Goal: Communication & Community: Share content

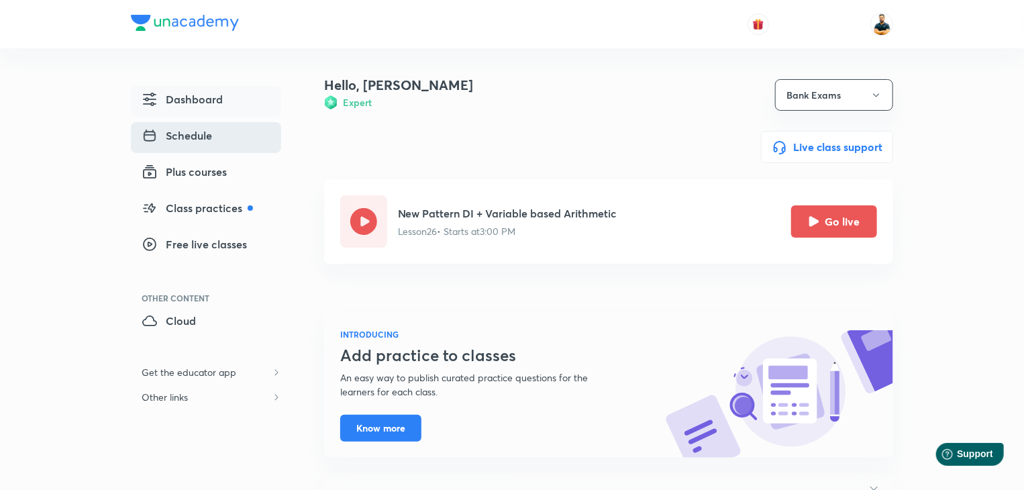
click at [176, 136] on span "Schedule" at bounding box center [177, 136] width 70 height 16
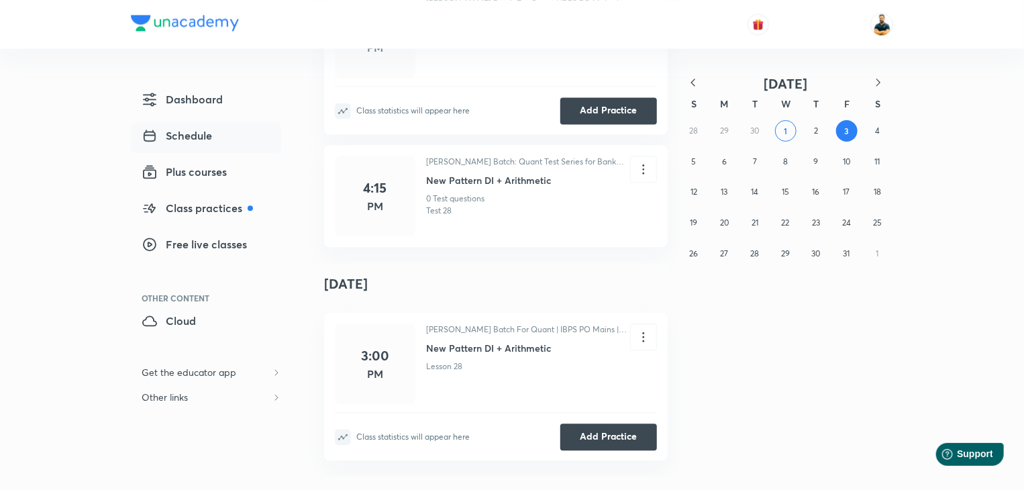
scroll to position [1466, 0]
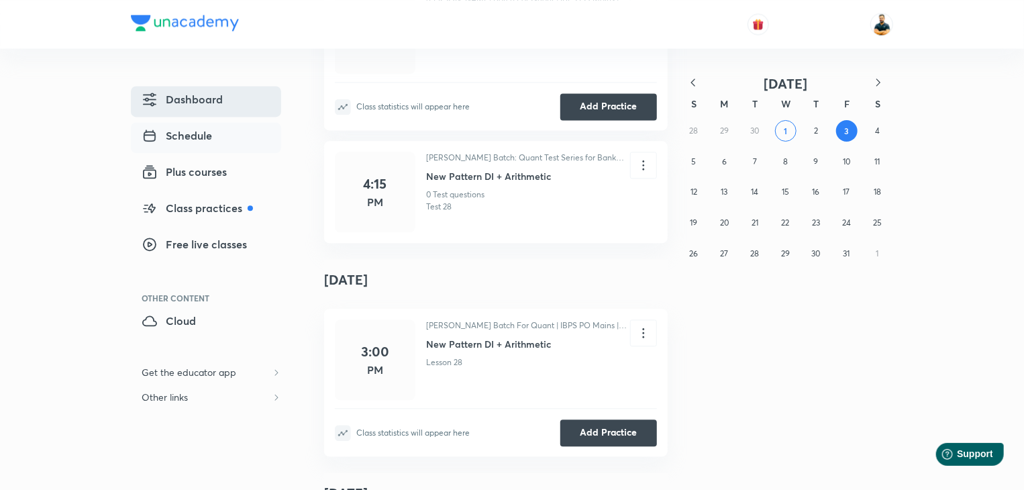
click at [239, 94] on link "Dashboard" at bounding box center [206, 101] width 150 height 31
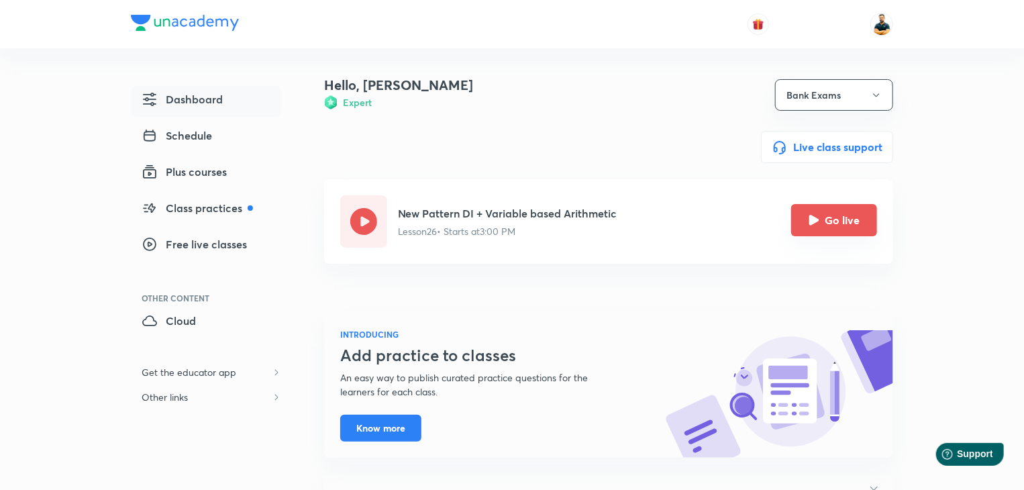
click at [847, 222] on button "Go live" at bounding box center [834, 220] width 86 height 32
